Goal: Information Seeking & Learning: Learn about a topic

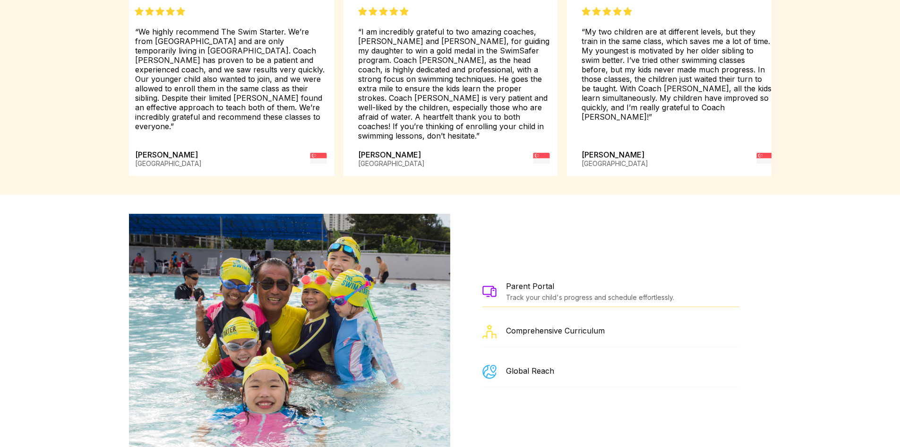
scroll to position [1513, 0]
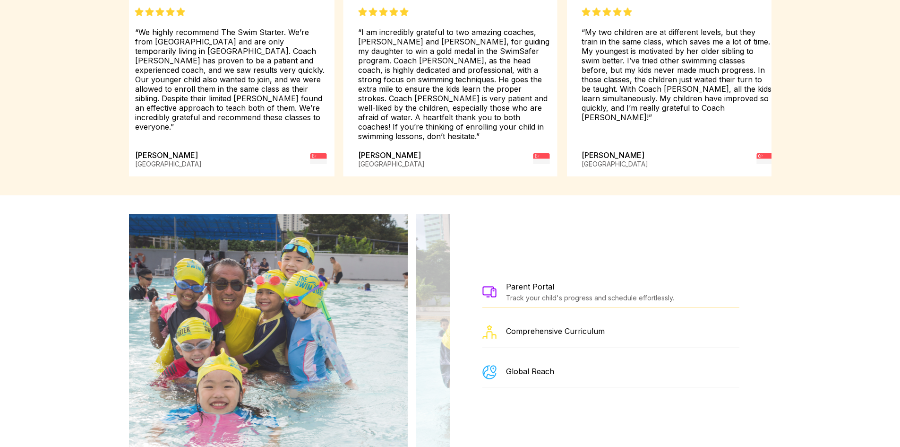
drag, startPoint x: 375, startPoint y: 224, endPoint x: 306, endPoint y: 241, distance: 71.0
click at [306, 241] on img at bounding box center [243, 332] width 328 height 236
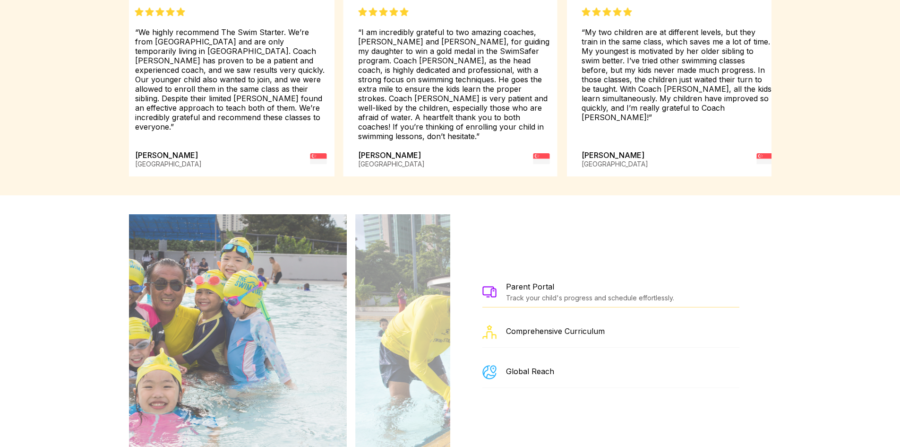
drag, startPoint x: 368, startPoint y: 282, endPoint x: 264, endPoint y: 283, distance: 104.5
click at [264, 283] on img at bounding box center [183, 332] width 328 height 236
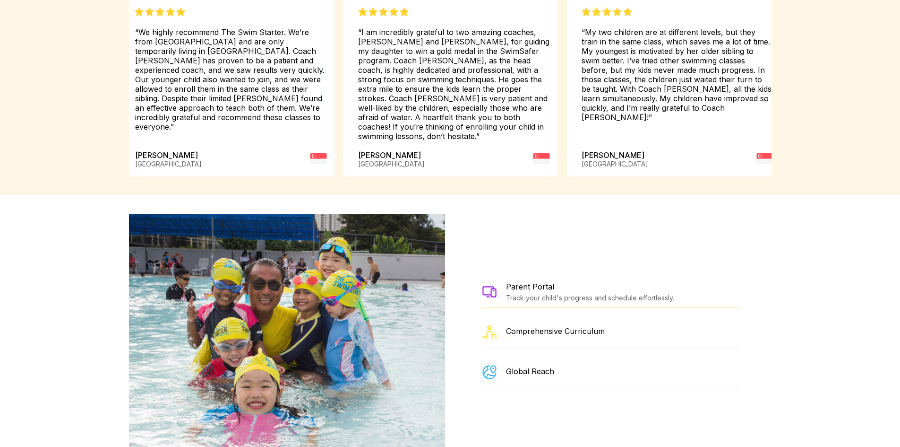
drag, startPoint x: 415, startPoint y: 324, endPoint x: 178, endPoint y: 345, distance: 238.2
click at [189, 344] on img at bounding box center [281, 332] width 328 height 236
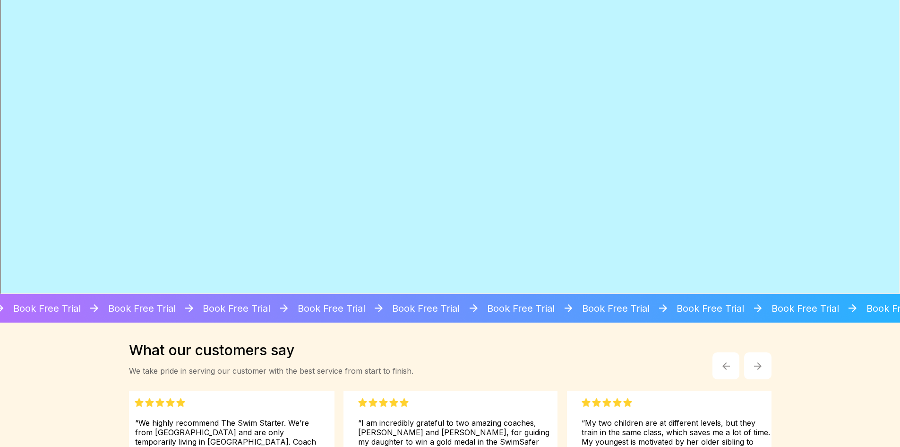
scroll to position [1118, 0]
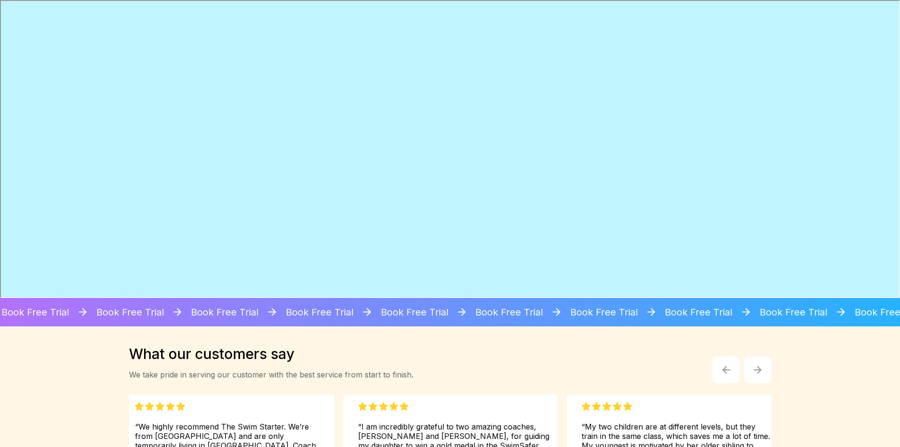
click at [0, 96] on iframe at bounding box center [450, 149] width 900 height 298
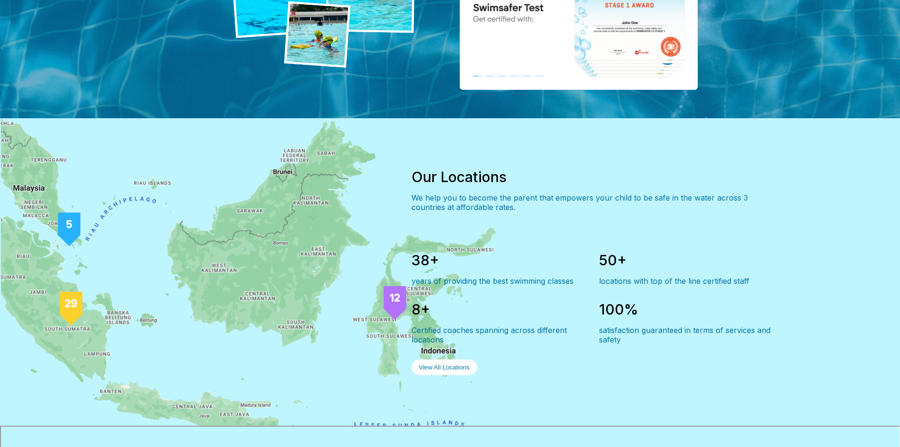
scroll to position [409, 0]
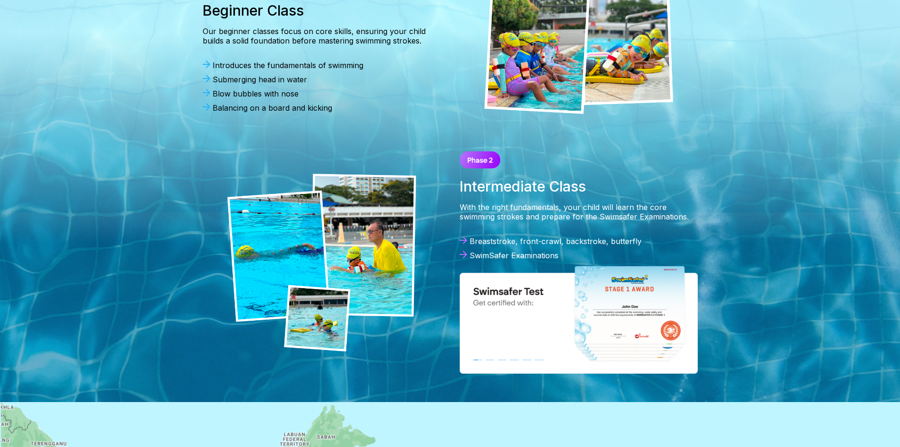
click at [354, 251] on img at bounding box center [321, 262] width 189 height 178
click at [633, 292] on img at bounding box center [579, 319] width 238 height 109
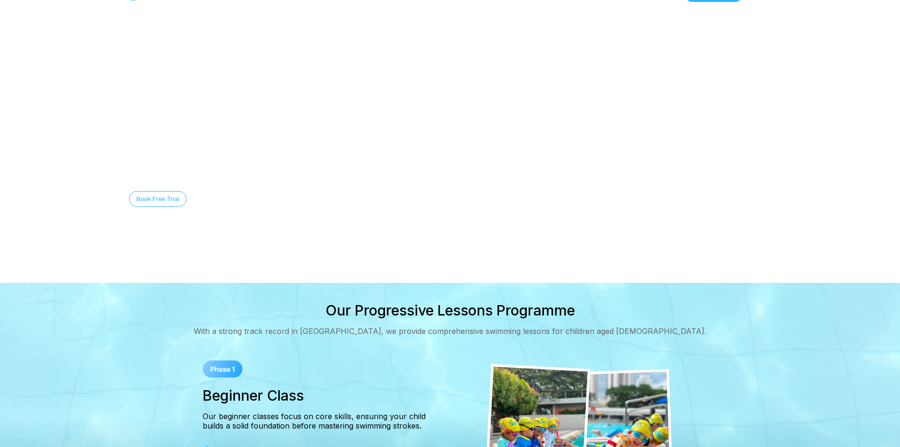
scroll to position [0, 0]
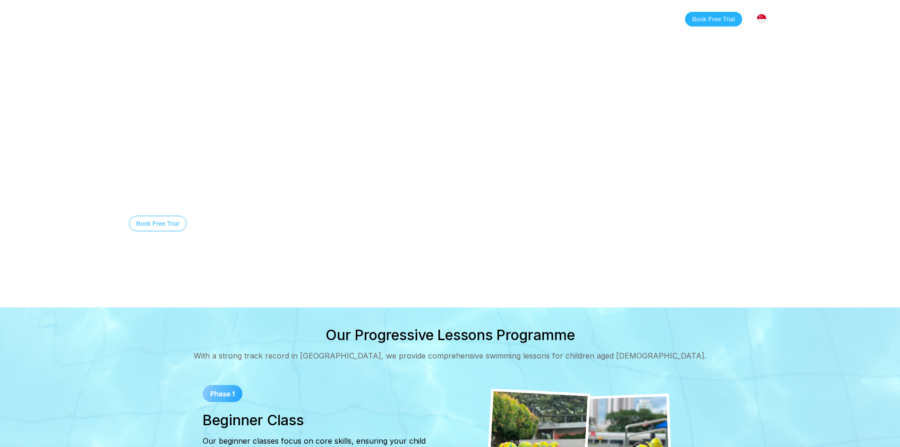
click at [226, 19] on link "Classes" at bounding box center [225, 18] width 46 height 9
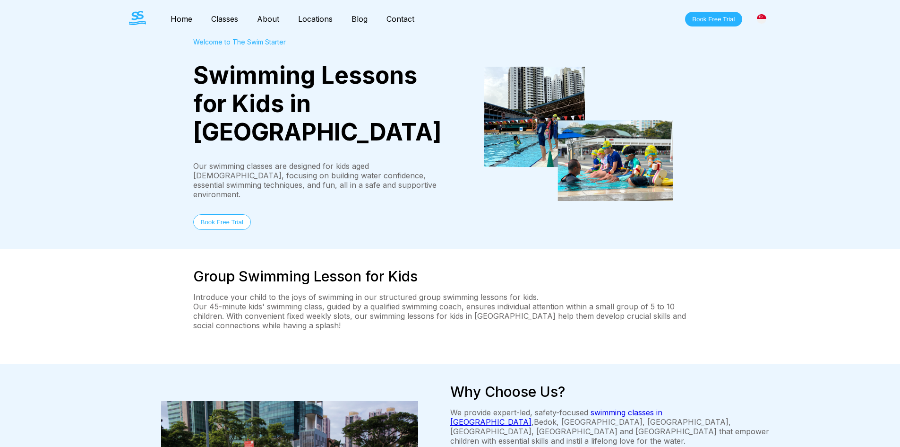
click at [264, 19] on link "About" at bounding box center [268, 18] width 41 height 9
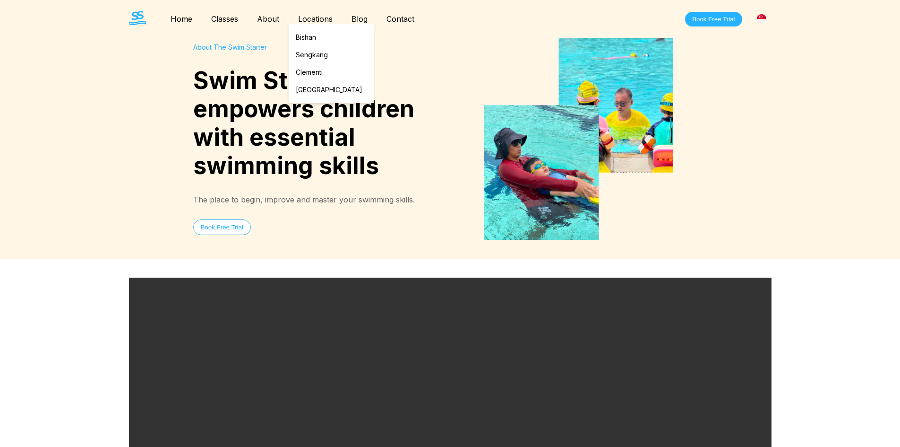
click at [307, 17] on link "Locations" at bounding box center [315, 18] width 53 height 9
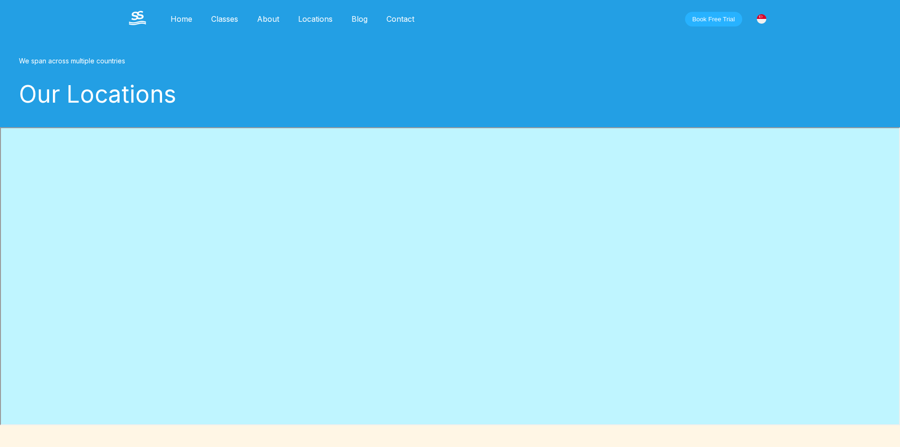
click at [356, 20] on link "Blog" at bounding box center [359, 18] width 35 height 9
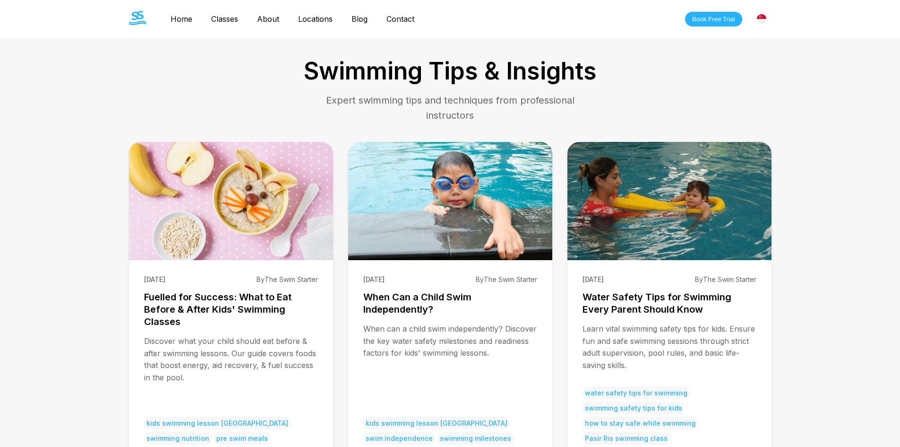
click at [402, 16] on link "Contact" at bounding box center [400, 18] width 47 height 9
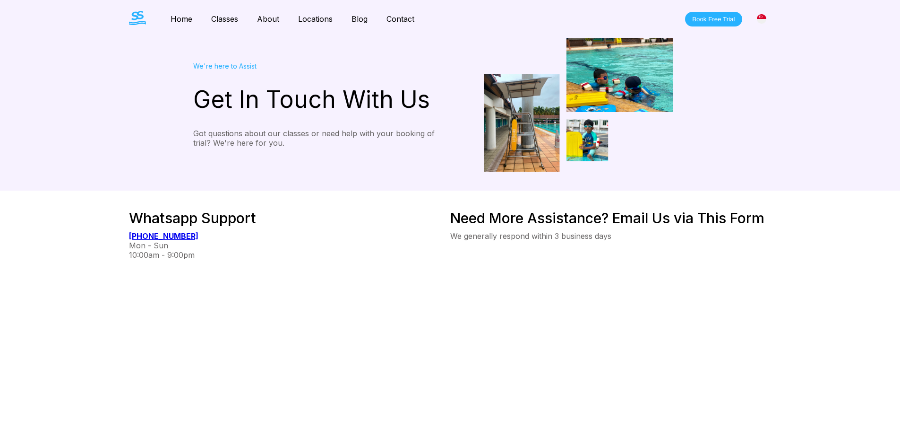
click at [522, 94] on img at bounding box center [578, 105] width 189 height 134
click at [586, 134] on img at bounding box center [578, 105] width 189 height 134
click at [363, 17] on link "Blog" at bounding box center [359, 18] width 35 height 9
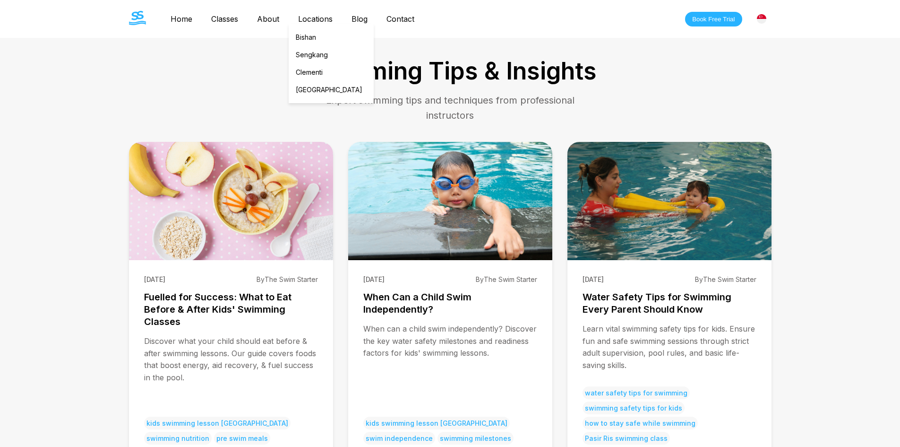
click at [328, 15] on link "Locations" at bounding box center [315, 18] width 53 height 9
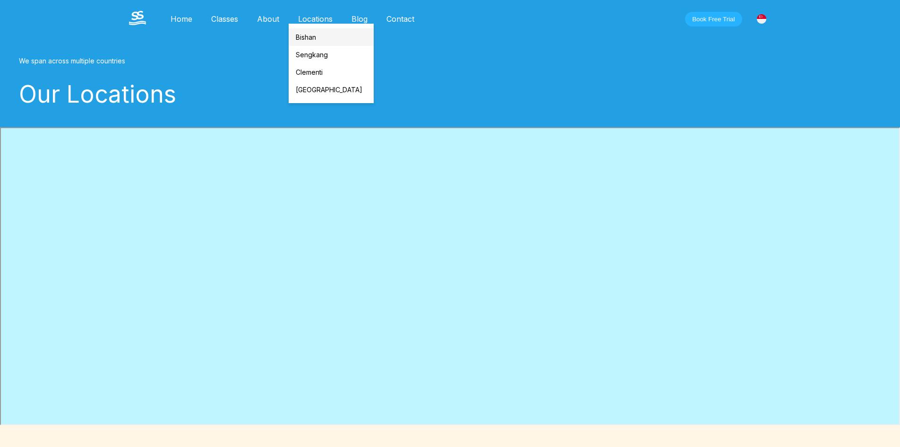
click at [306, 37] on link "Bishan" at bounding box center [331, 36] width 85 height 17
click at [319, 52] on link "Sengkang" at bounding box center [331, 54] width 85 height 17
click at [325, 69] on link "Clementi" at bounding box center [331, 71] width 85 height 17
click at [313, 89] on link "[GEOGRAPHIC_DATA]" at bounding box center [331, 89] width 85 height 17
click at [319, 42] on link "Bishan" at bounding box center [331, 36] width 85 height 17
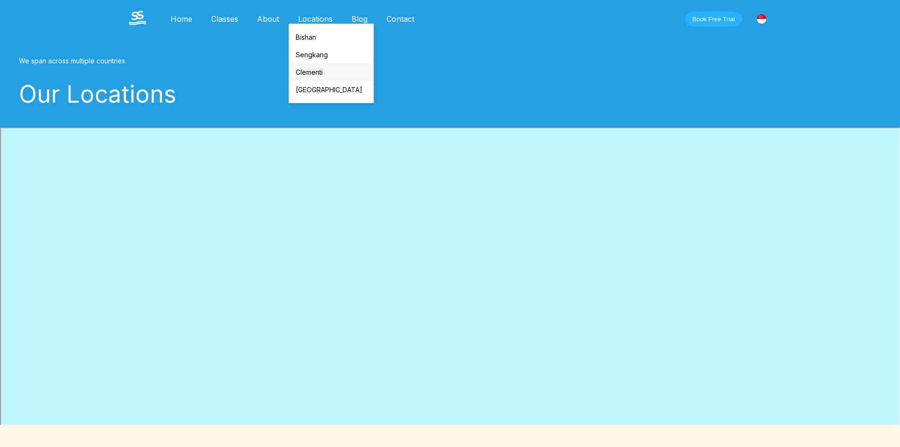
click at [326, 71] on link "Clementi" at bounding box center [331, 71] width 85 height 17
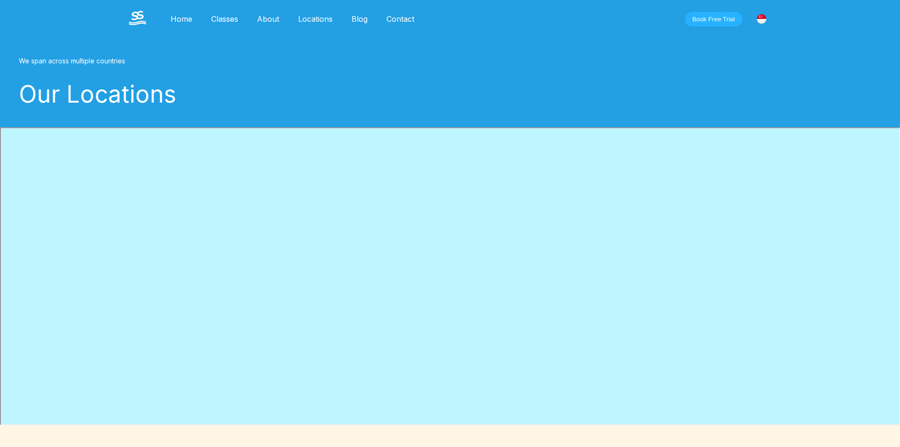
click at [224, 14] on link "Classes" at bounding box center [225, 18] width 46 height 9
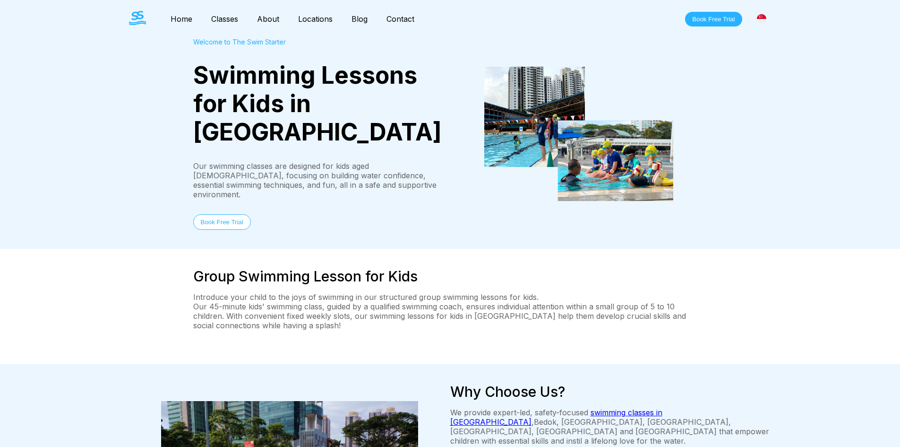
click at [257, 20] on link "About" at bounding box center [268, 18] width 41 height 9
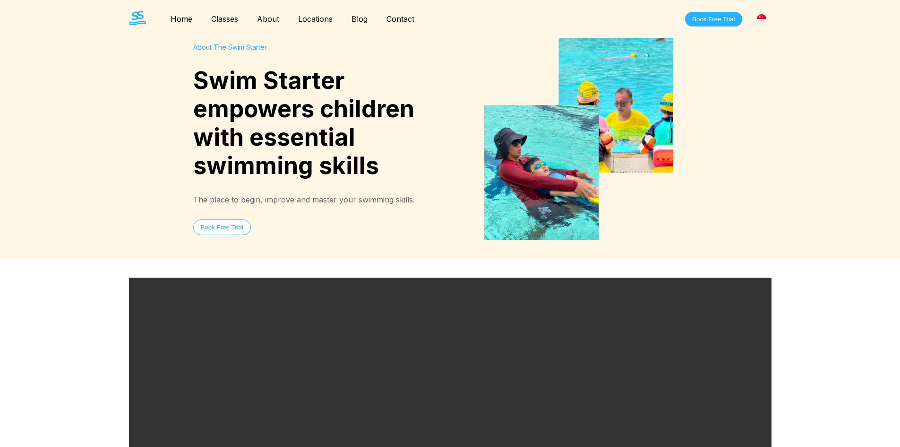
click at [189, 19] on link "Home" at bounding box center [181, 18] width 41 height 9
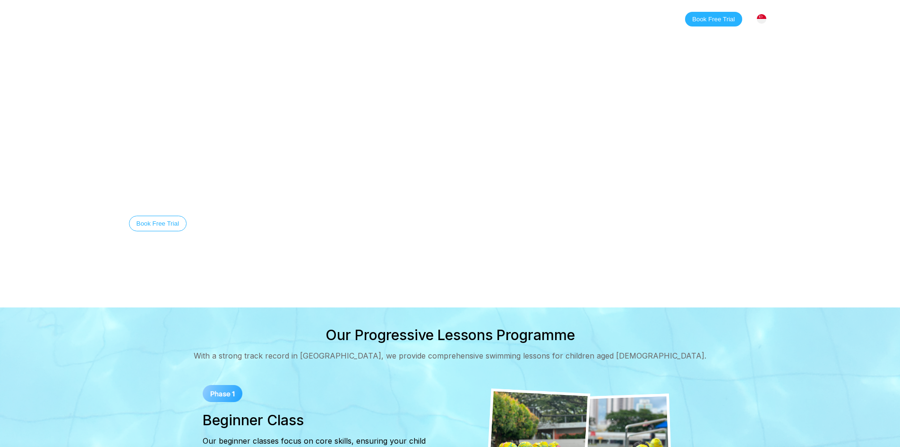
click at [138, 16] on img at bounding box center [137, 18] width 17 height 14
click at [721, 15] on button "Book Free Trial" at bounding box center [713, 19] width 57 height 15
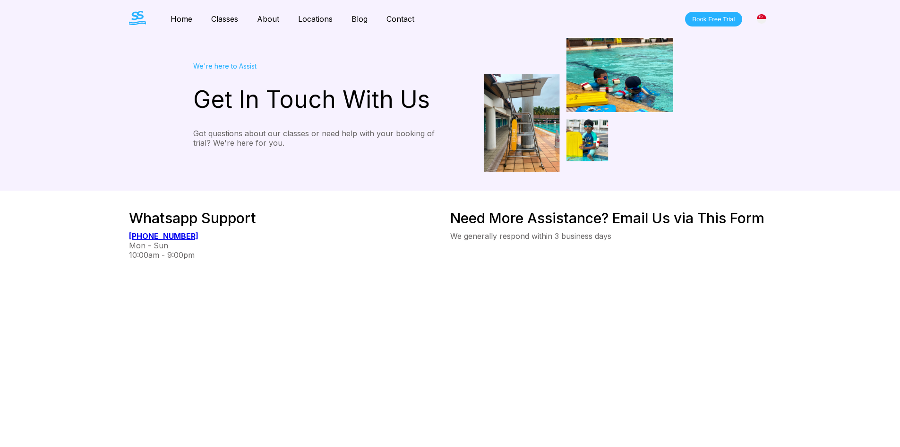
click at [164, 233] on b "[PHONE_NUMBER]" at bounding box center [163, 235] width 69 height 9
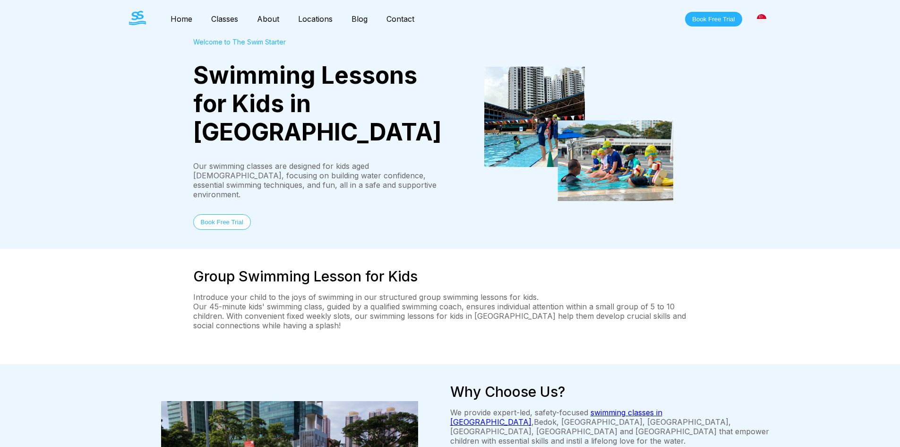
click at [141, 17] on img at bounding box center [137, 18] width 17 height 14
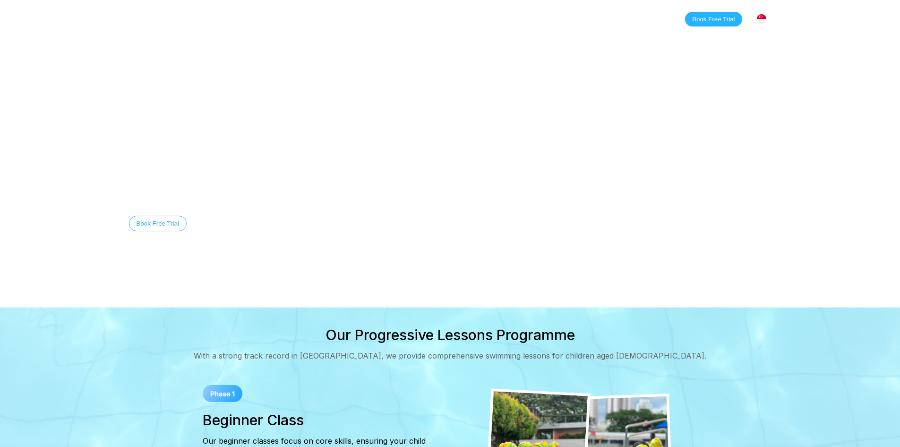
click at [244, 219] on button "Discover Our Story" at bounding box center [230, 224] width 69 height 16
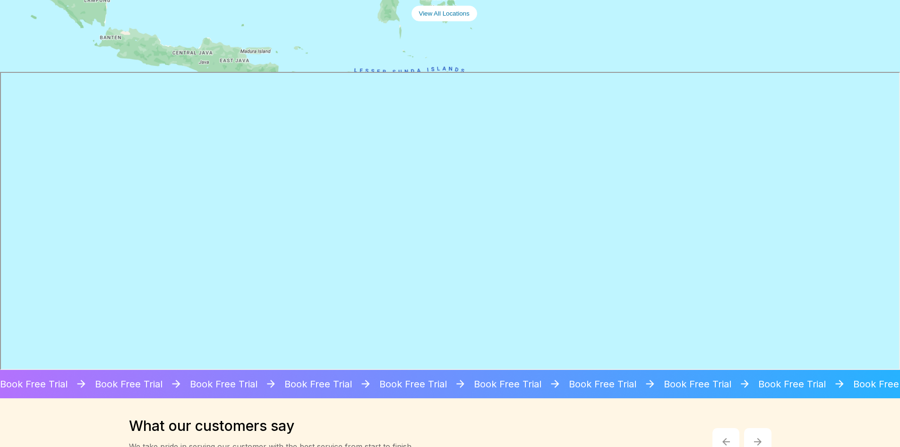
scroll to position [1040, 0]
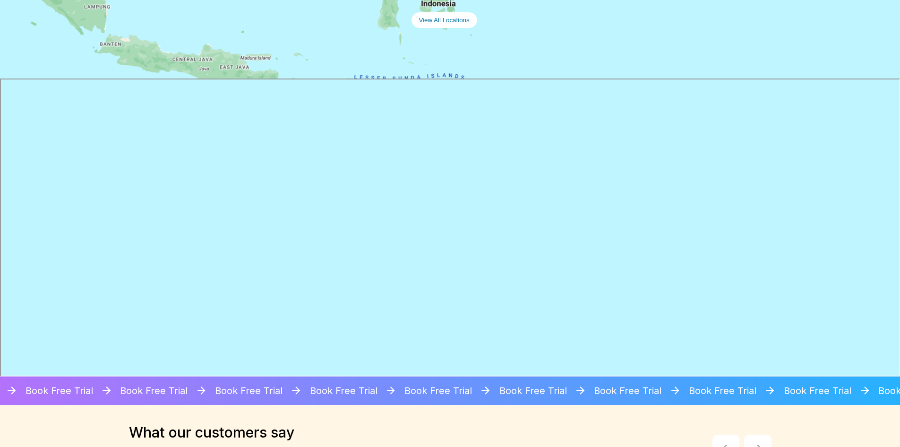
click at [0, 170] on iframe at bounding box center [450, 227] width 900 height 298
click at [0, 95] on iframe at bounding box center [450, 227] width 900 height 298
click at [0, 91] on iframe at bounding box center [450, 227] width 900 height 298
click at [0, 96] on iframe at bounding box center [450, 227] width 900 height 298
click at [0, 91] on iframe at bounding box center [450, 227] width 900 height 298
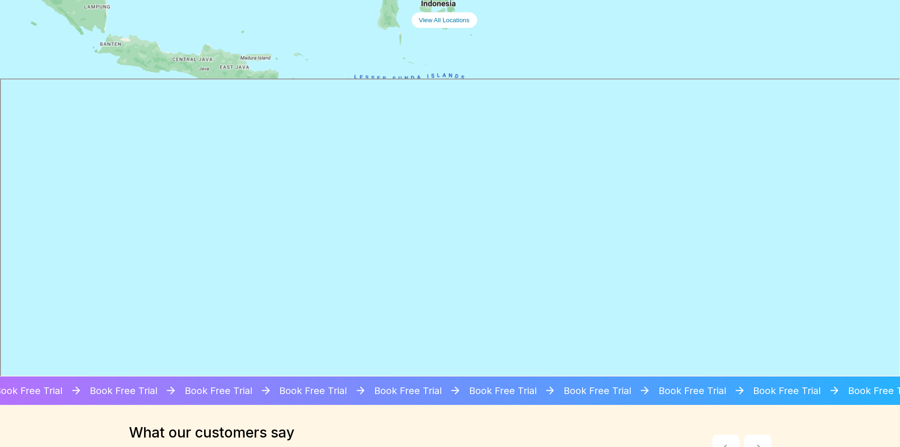
click at [0, 88] on iframe at bounding box center [450, 227] width 900 height 298
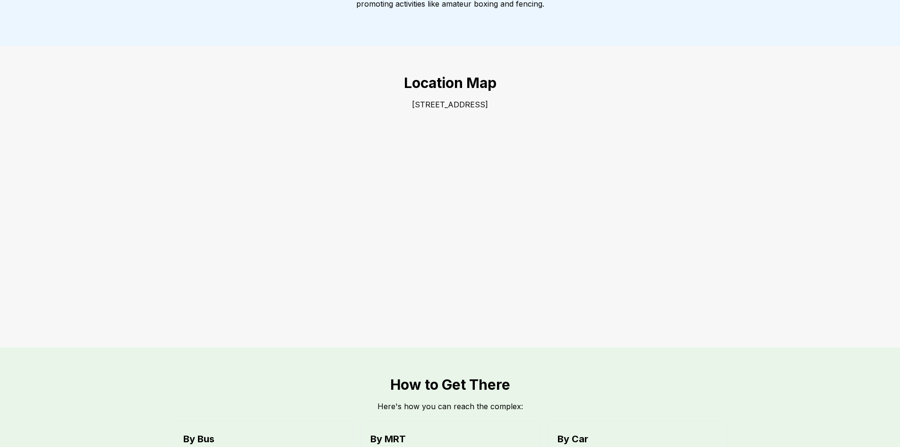
scroll to position [288, 0]
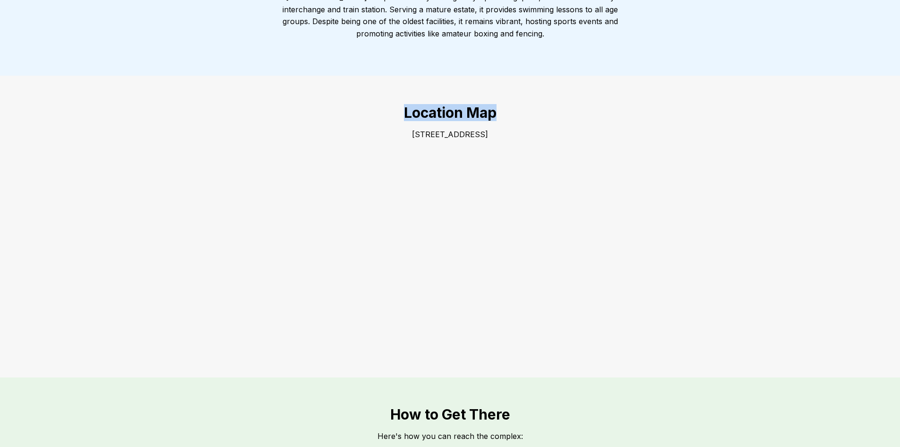
drag, startPoint x: 348, startPoint y: 117, endPoint x: 340, endPoint y: 126, distance: 11.7
click at [358, 155] on div "Location Map 520 Clementi Avenue 3 Singapore 129908" at bounding box center [450, 227] width 681 height 302
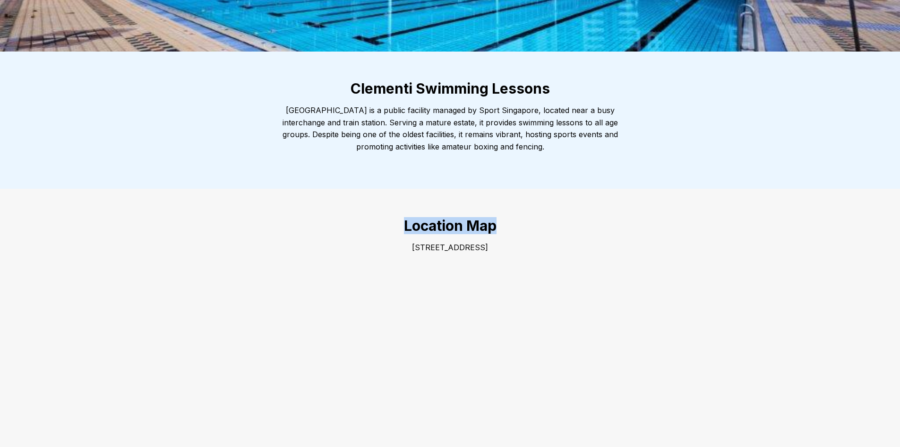
scroll to position [0, 0]
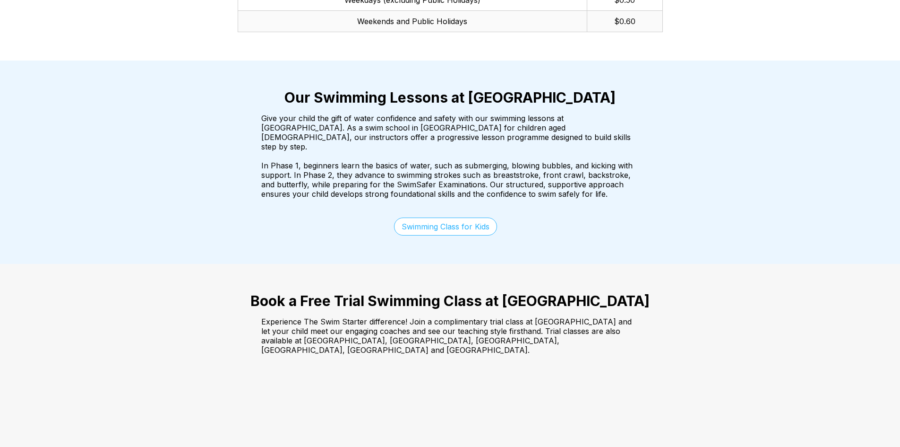
scroll to position [1418, 0]
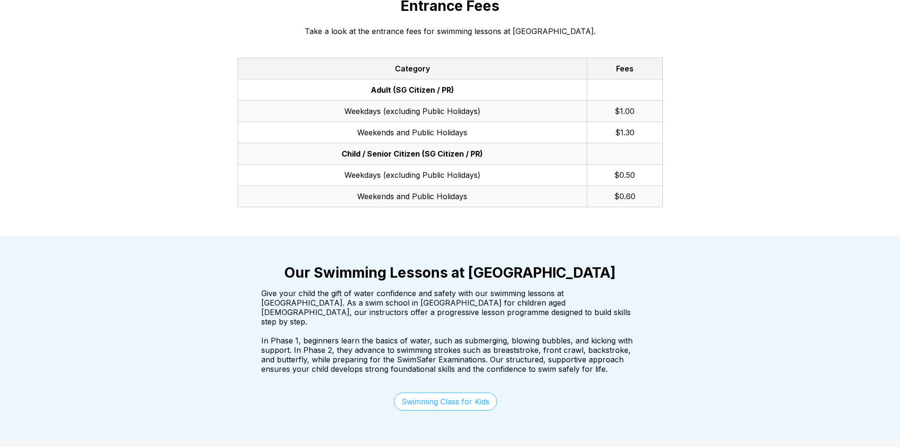
click at [440, 392] on link "Swimming Class for Kids" at bounding box center [445, 401] width 103 height 18
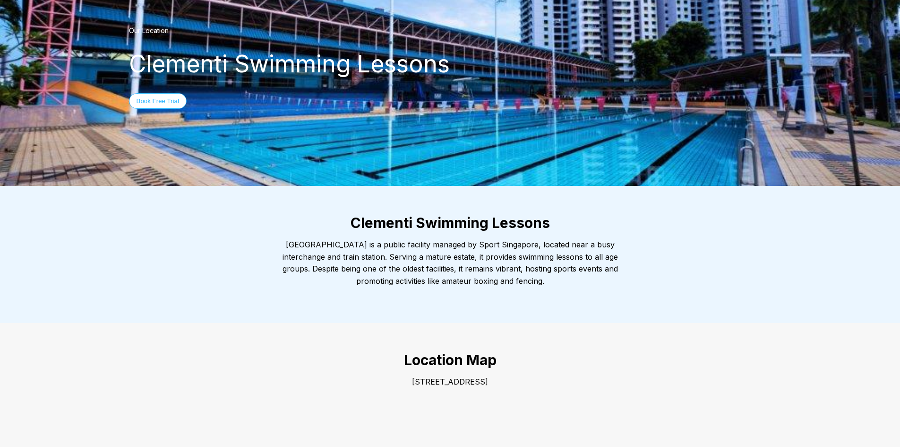
scroll to position [0, 0]
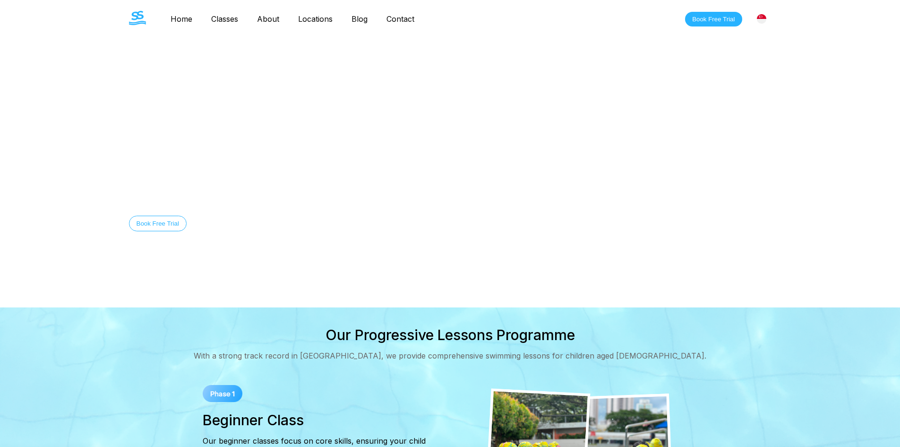
scroll to position [1040, 0]
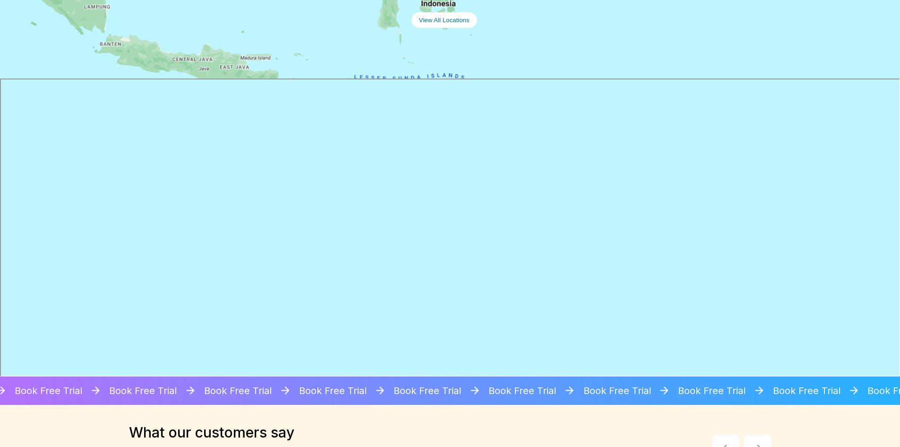
click at [0, 95] on iframe at bounding box center [450, 227] width 900 height 298
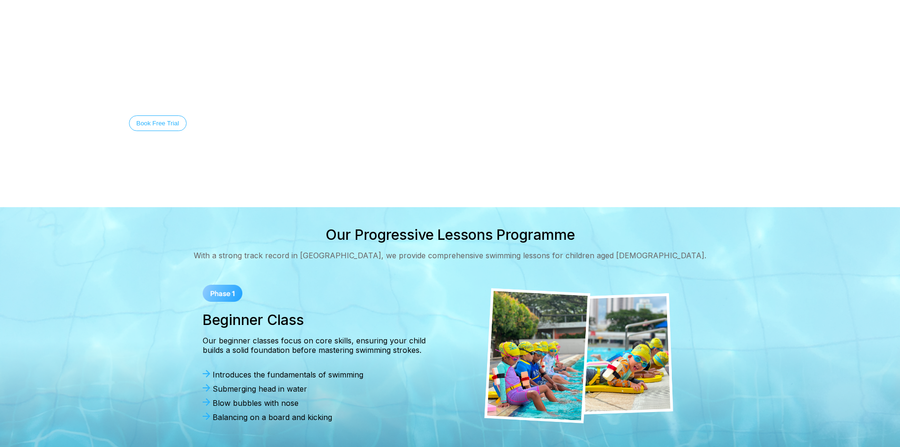
scroll to position [0, 0]
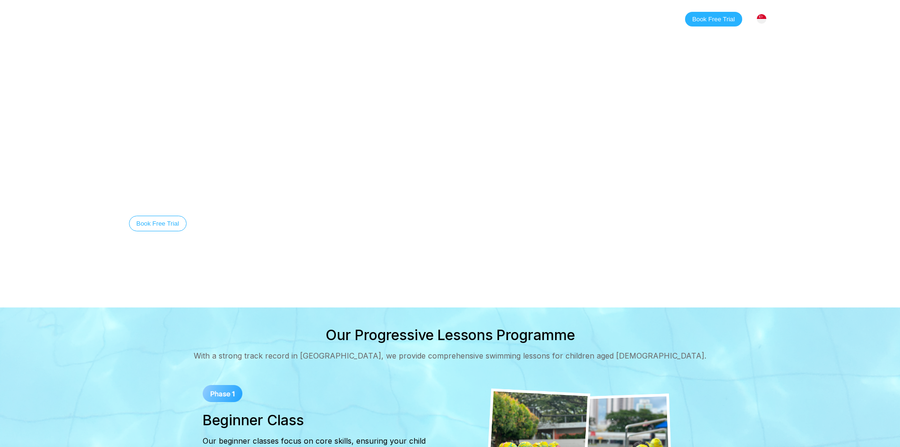
click at [524, 172] on div "Welcome to The Swim Starter Swimming Lessons in Singapore Equip your child with…" at bounding box center [450, 184] width 681 height 104
click at [508, 224] on div "Welcome to The Swim Starter Swimming Lessons in Singapore Equip your child with…" at bounding box center [450, 184] width 681 height 104
click at [238, 223] on button "Discover Our Story" at bounding box center [230, 224] width 69 height 16
